Goal: Transaction & Acquisition: Purchase product/service

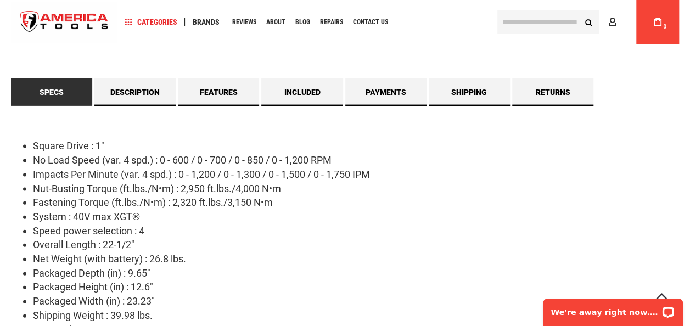
scroll to position [1092, 0]
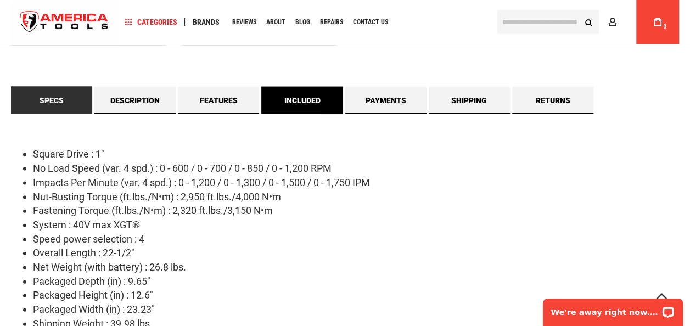
click at [303, 114] on link "Included" at bounding box center [301, 100] width 81 height 27
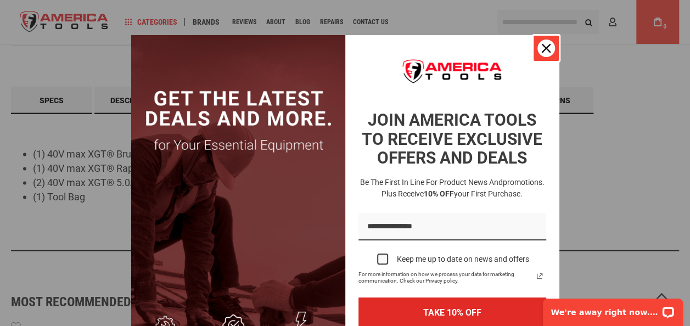
click at [544, 52] on icon "close icon" at bounding box center [545, 48] width 9 height 9
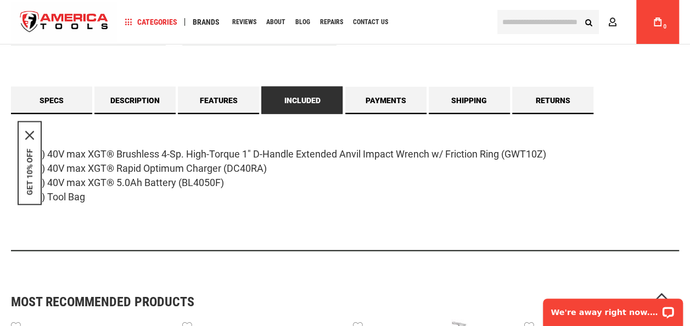
click at [342, 204] on li "(1) Tool Bag" at bounding box center [356, 197] width 646 height 14
click at [37, 141] on div "GET 10% OFF" at bounding box center [30, 163] width 24 height 84
click at [32, 138] on icon "close icon" at bounding box center [29, 135] width 9 height 9
